Goal: Task Accomplishment & Management: Manage account settings

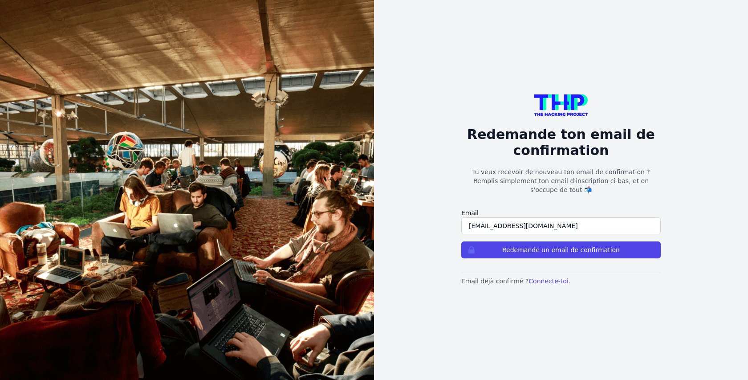
click at [567, 218] on input "aymeric.kunda@gmail.com" at bounding box center [560, 225] width 199 height 17
click at [546, 277] on link "Connecte-toi." at bounding box center [549, 280] width 42 height 7
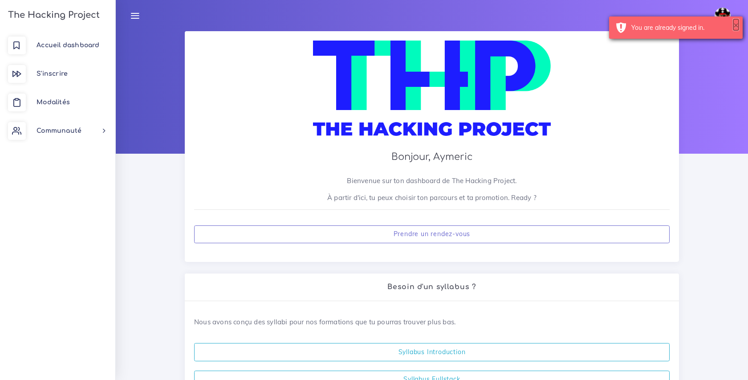
click at [735, 26] on button "×" at bounding box center [735, 24] width 5 height 9
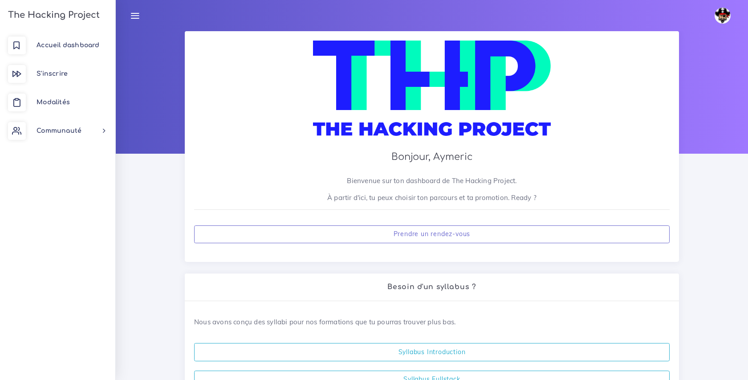
click at [722, 8] on img at bounding box center [722, 16] width 16 height 16
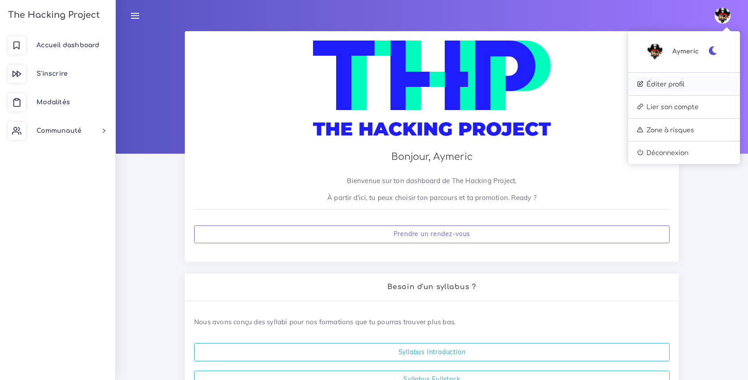
click at [675, 84] on link "Éditer profil" at bounding box center [684, 84] width 112 height 16
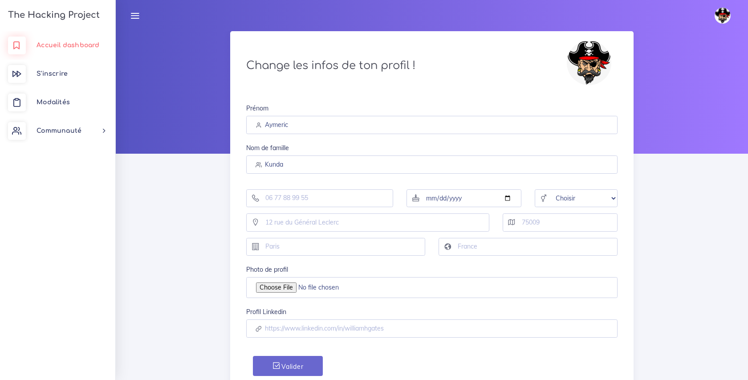
click at [87, 44] on span "Accueil dashboard" at bounding box center [67, 45] width 63 height 7
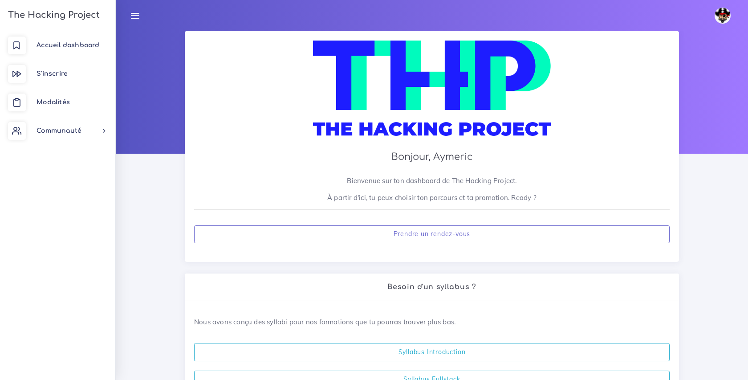
click at [720, 11] on img at bounding box center [722, 16] width 16 height 16
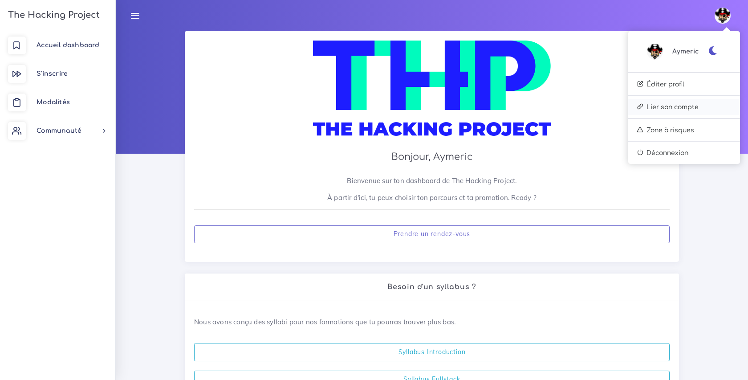
click at [717, 105] on link "Lier son compte" at bounding box center [684, 107] width 112 height 16
